Goal: Navigation & Orientation: Find specific page/section

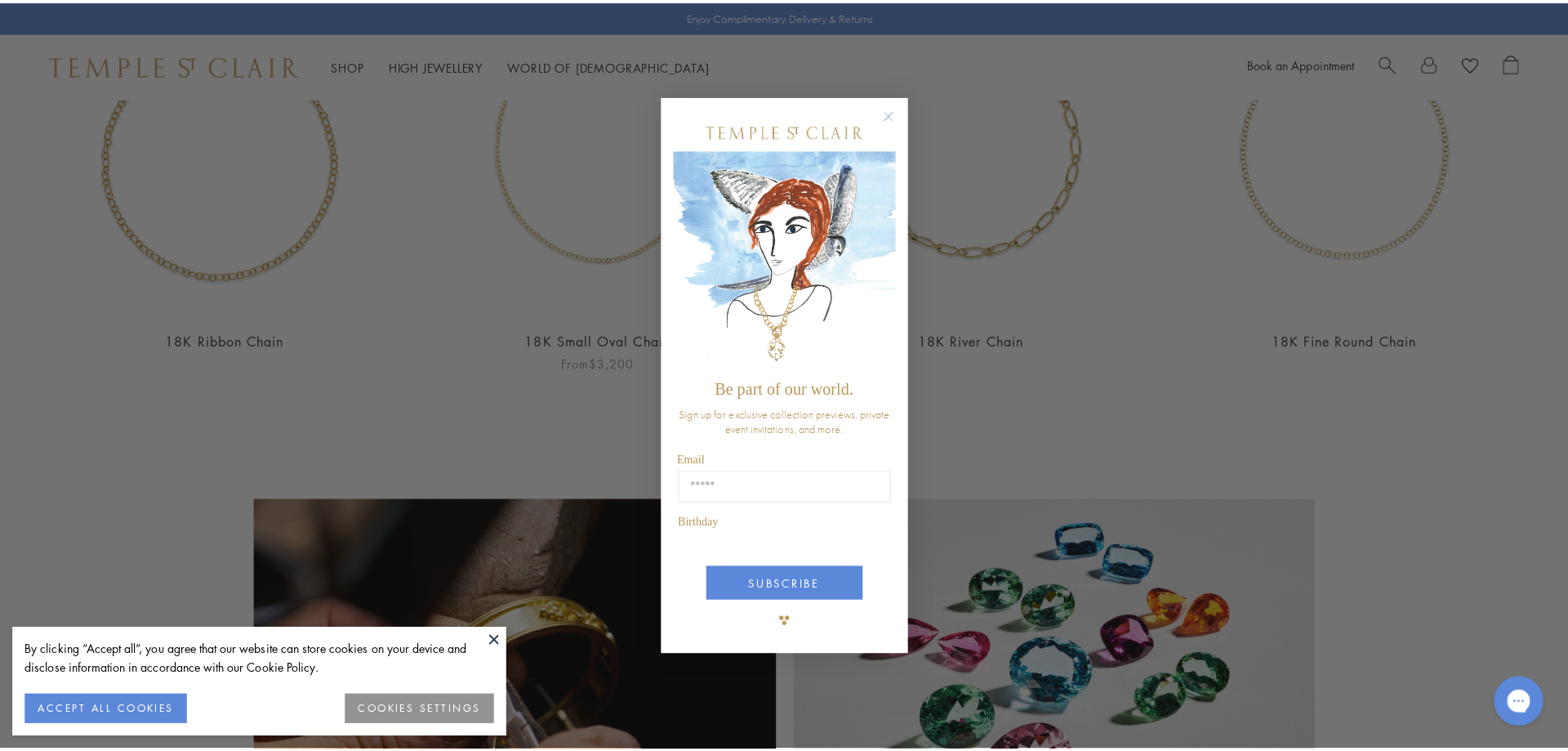
scroll to position [1087, 0]
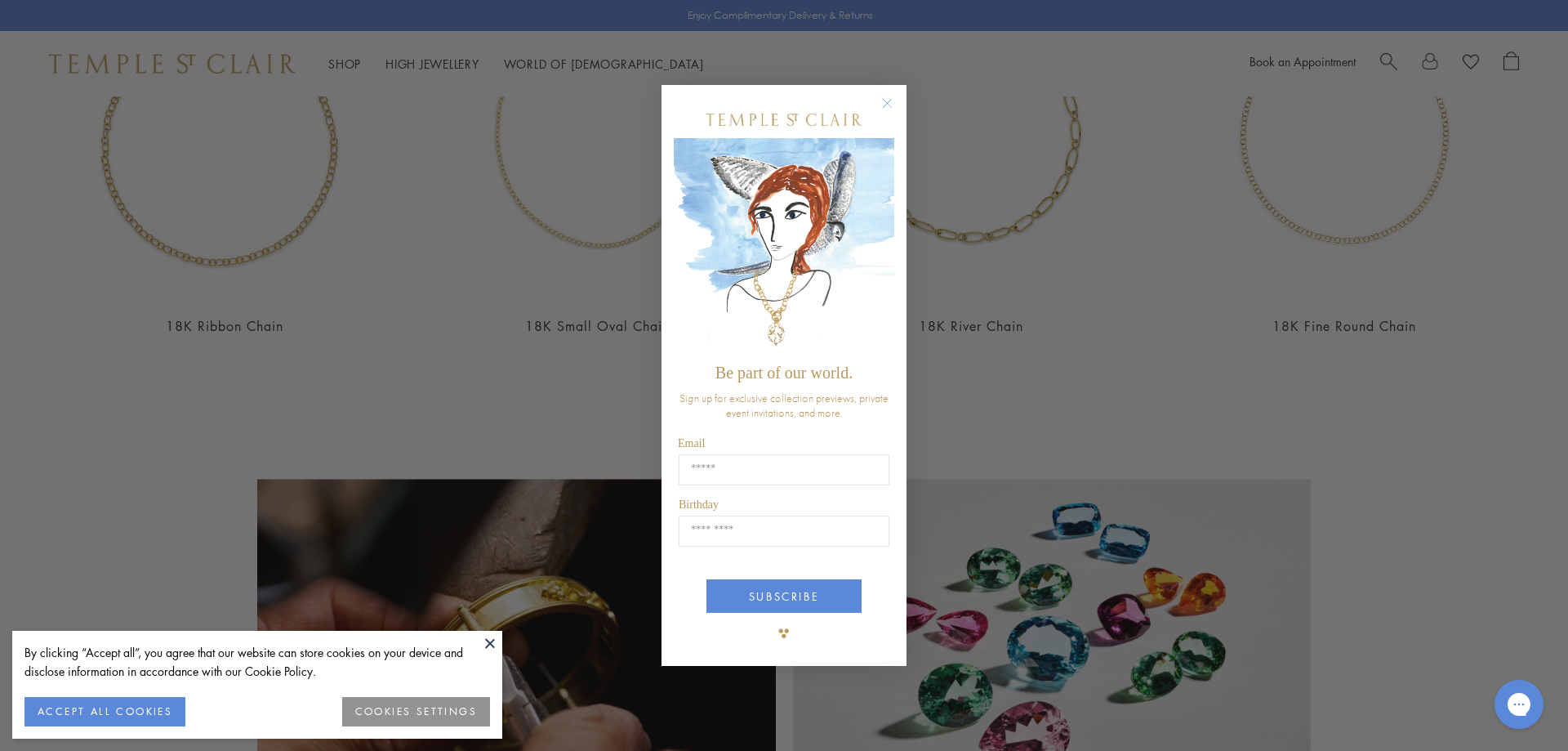
click at [890, 97] on circle "Close dialog" at bounding box center [887, 103] width 19 height 19
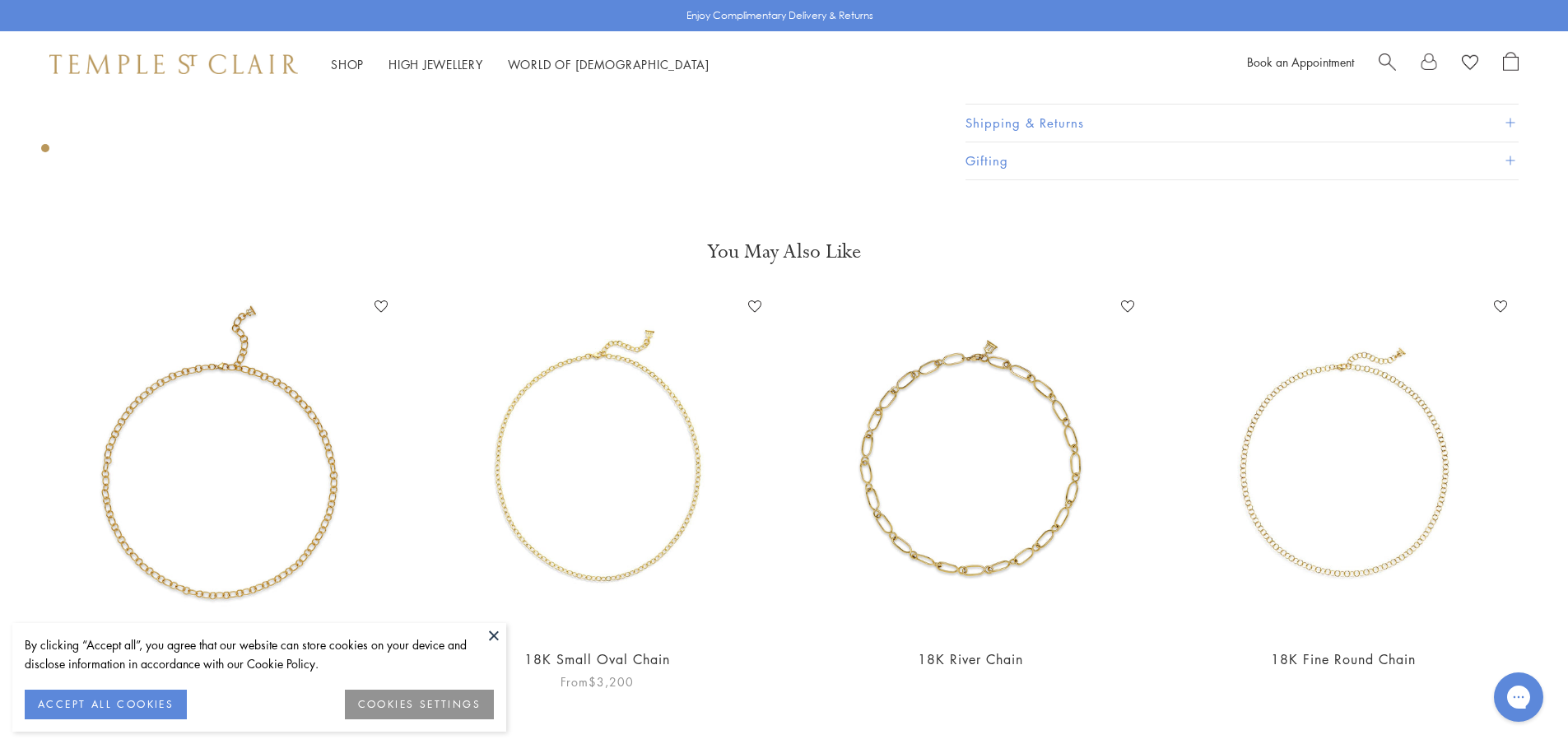
scroll to position [758, 0]
click at [693, 472] on img at bounding box center [597, 466] width 340 height 340
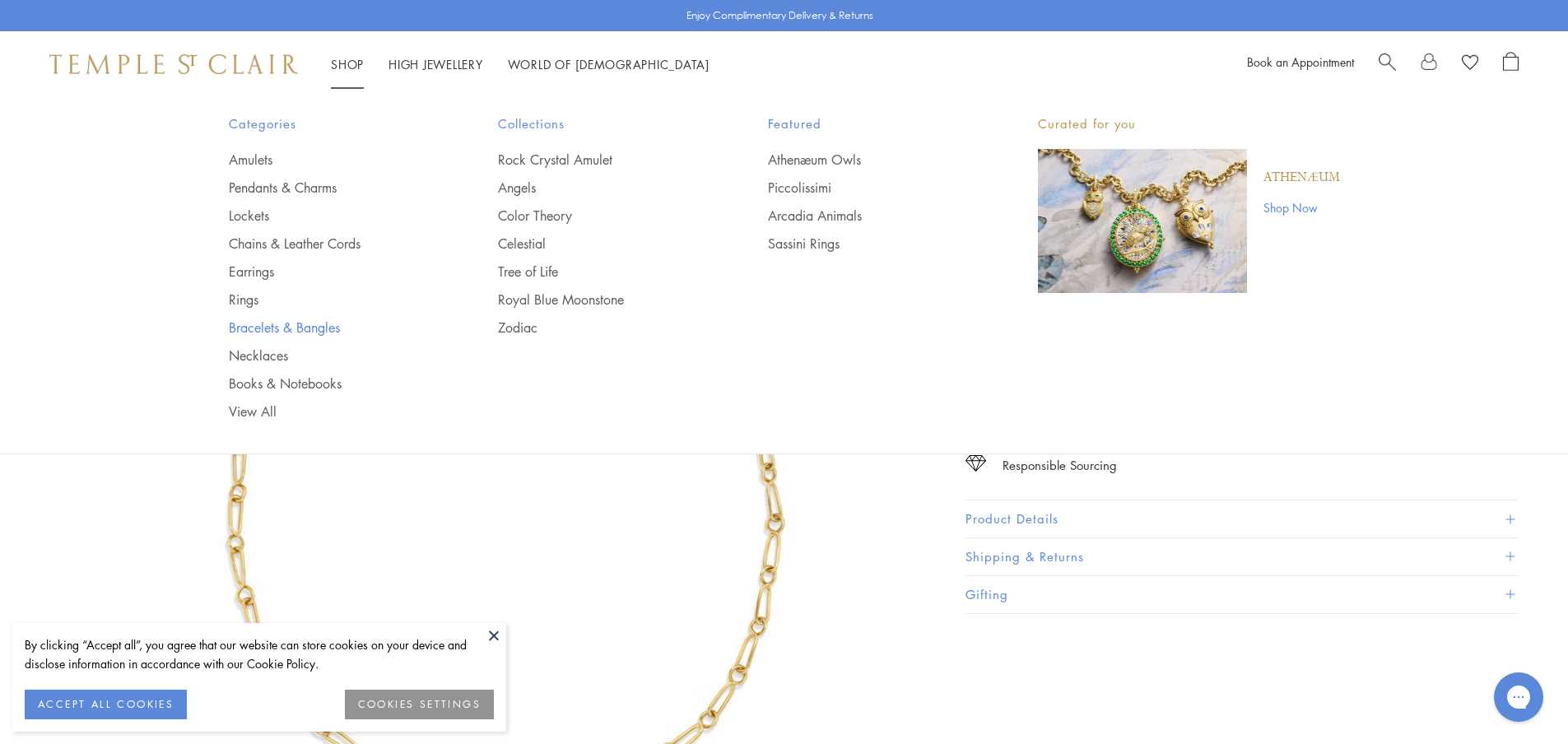
click at [254, 326] on link "Bracelets & Bangles" at bounding box center [330, 327] width 204 height 18
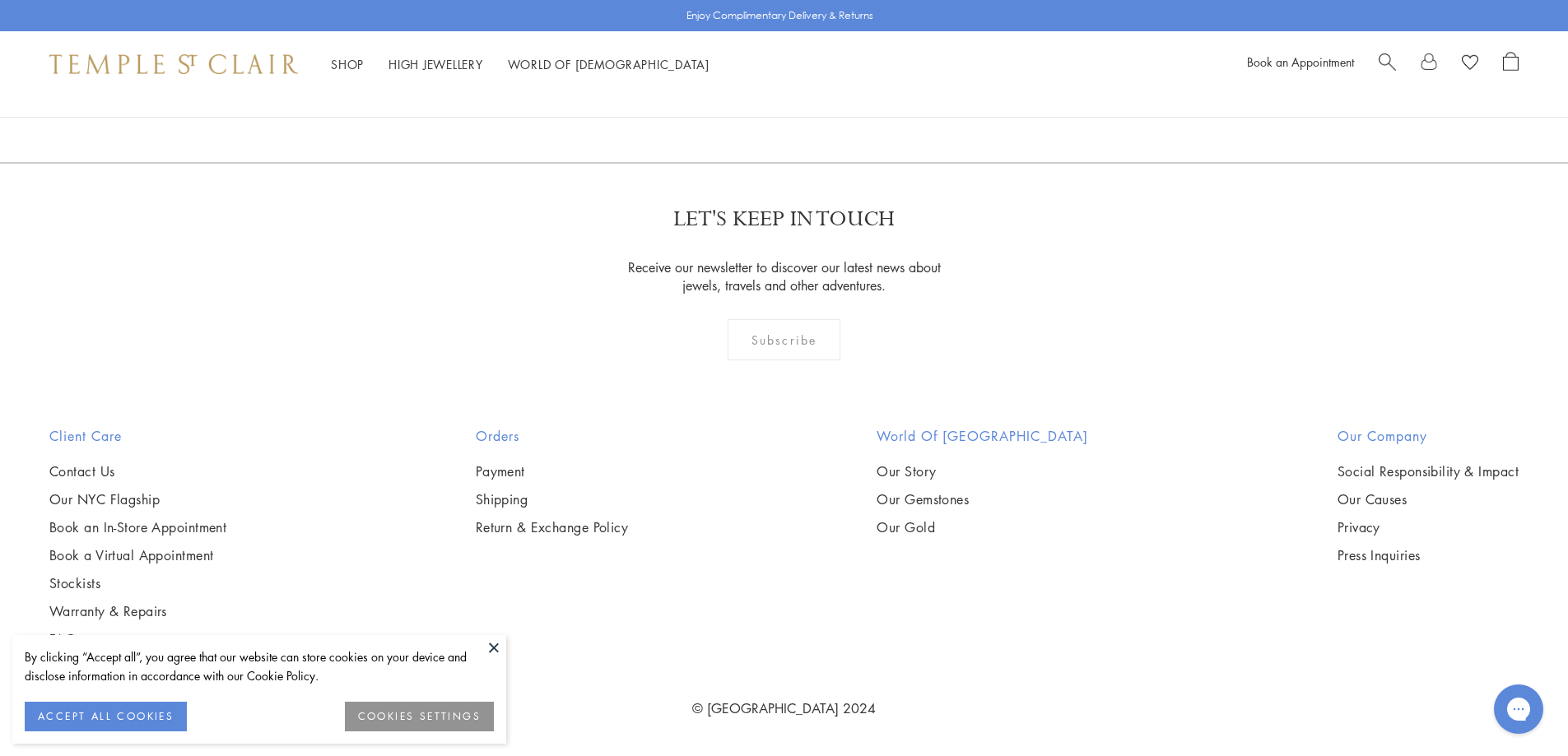
scroll to position [2626, 0]
click at [495, 643] on button at bounding box center [493, 647] width 25 height 25
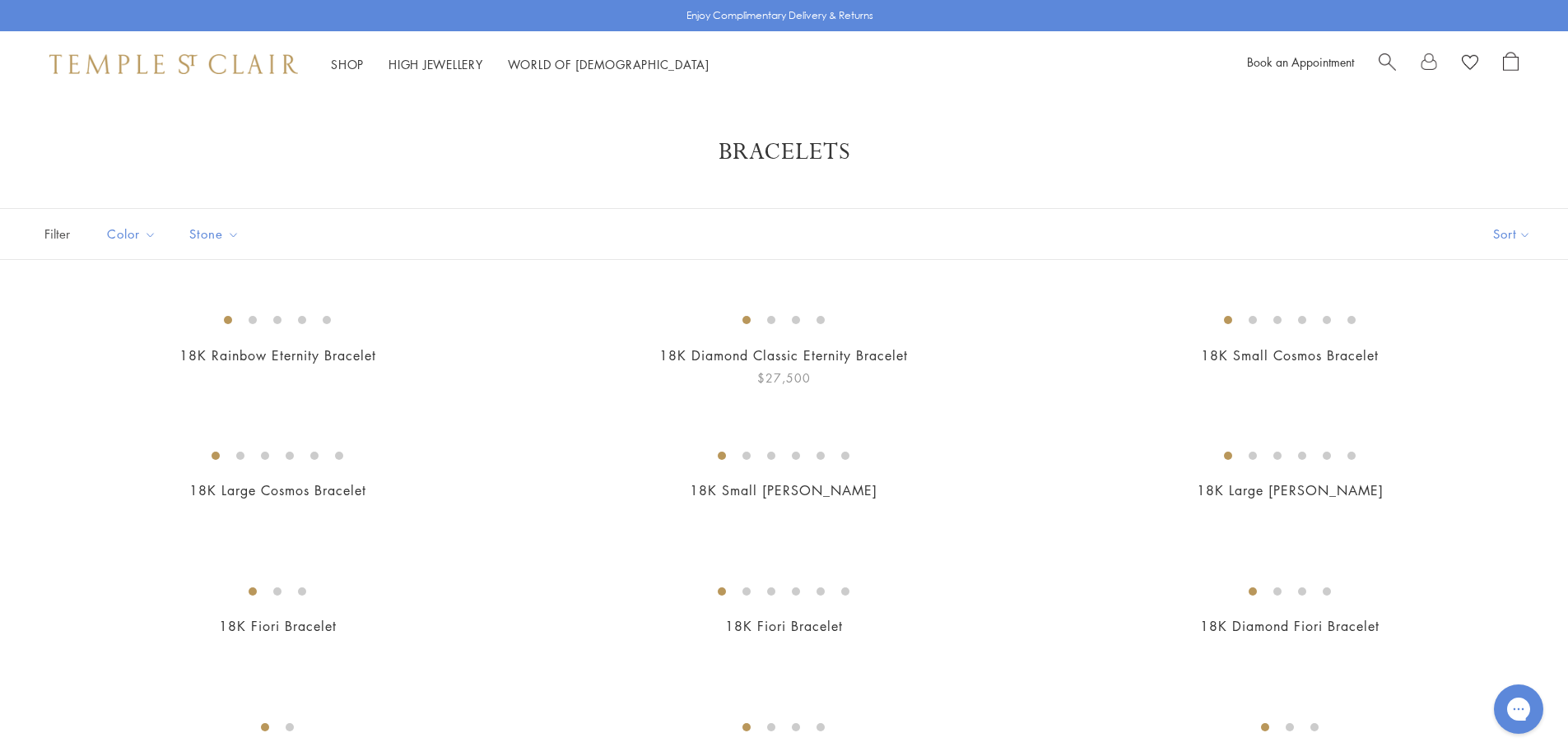
scroll to position [0, 0]
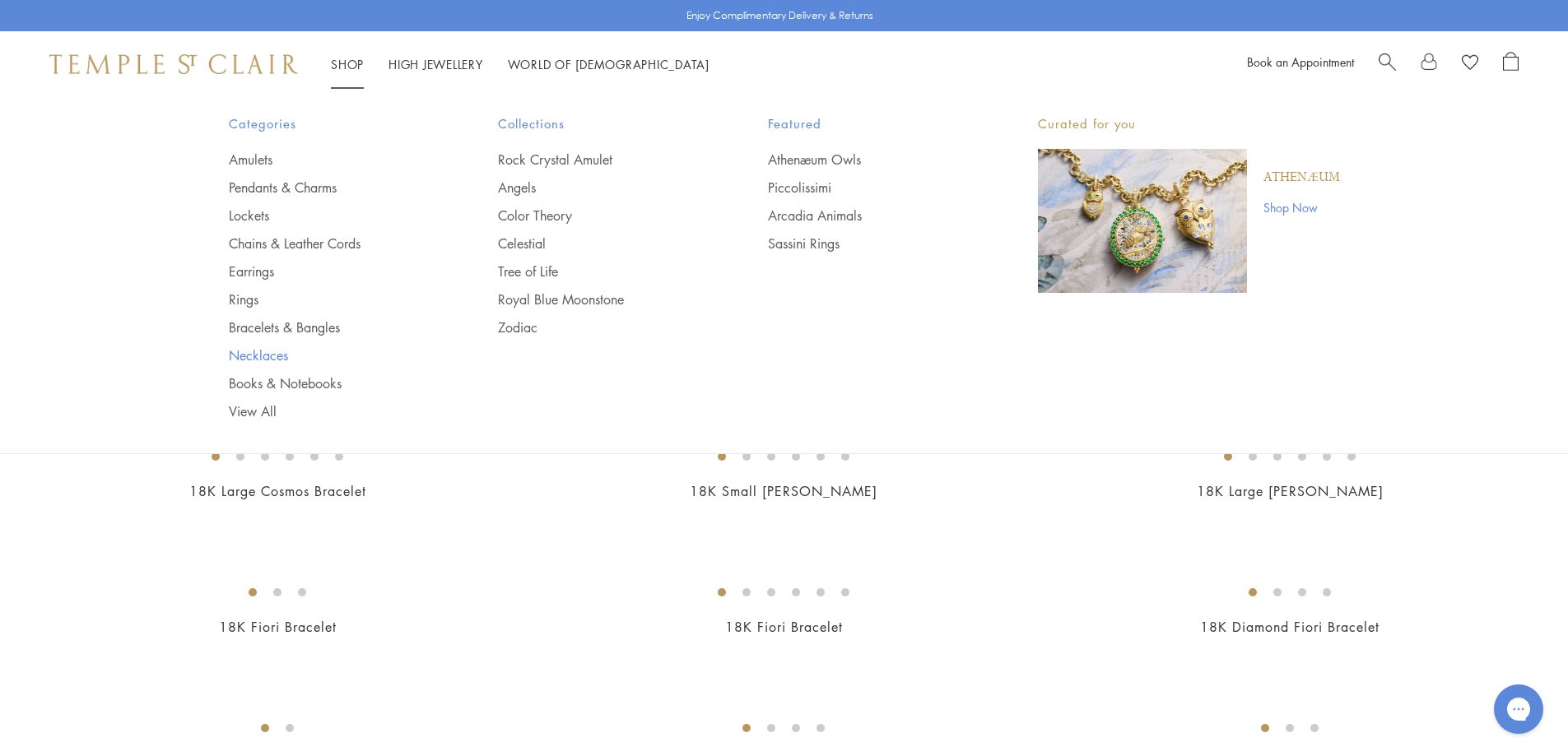
click at [250, 360] on link "Necklaces" at bounding box center [330, 355] width 204 height 18
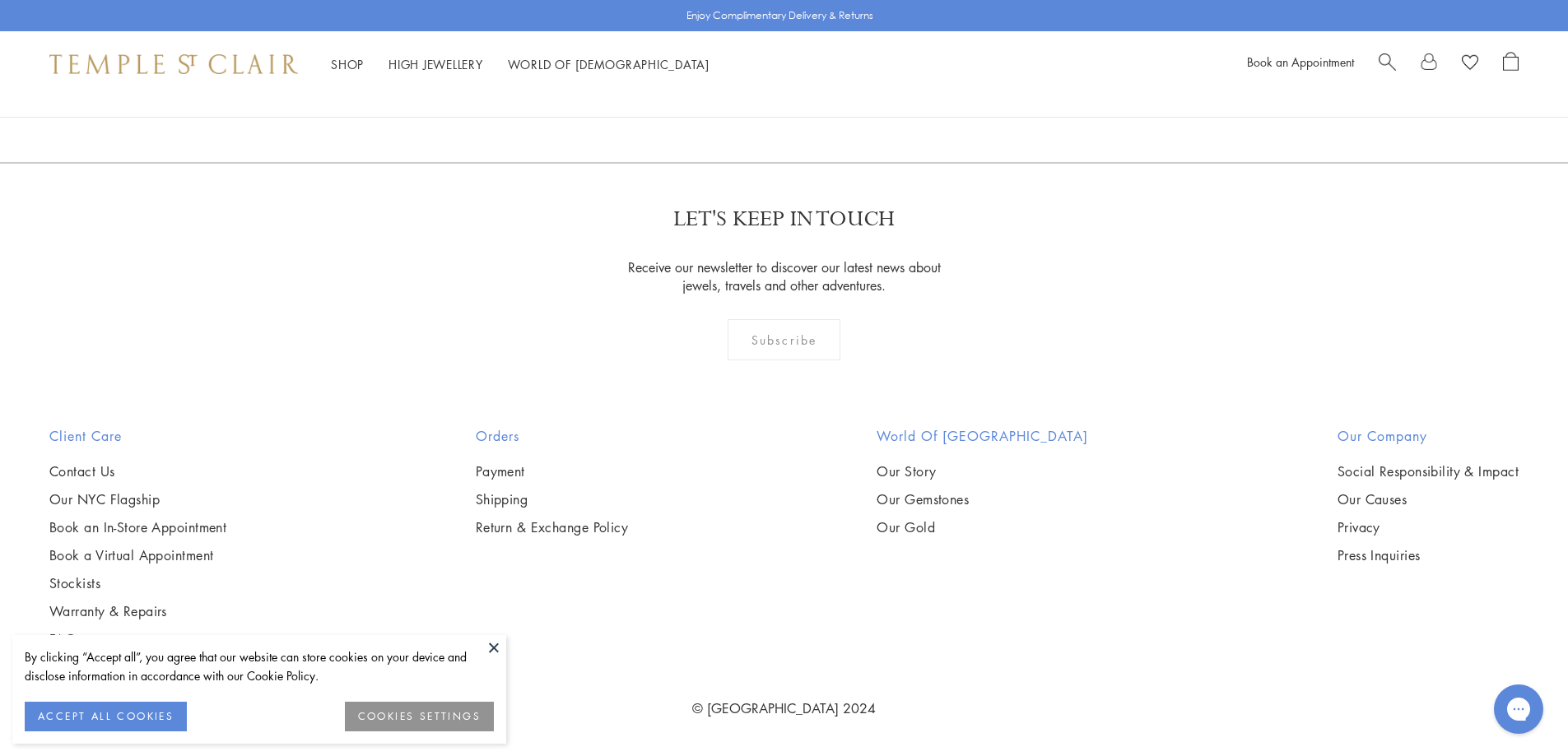
scroll to position [7683, 0]
